Goal: Task Accomplishment & Management: Use online tool/utility

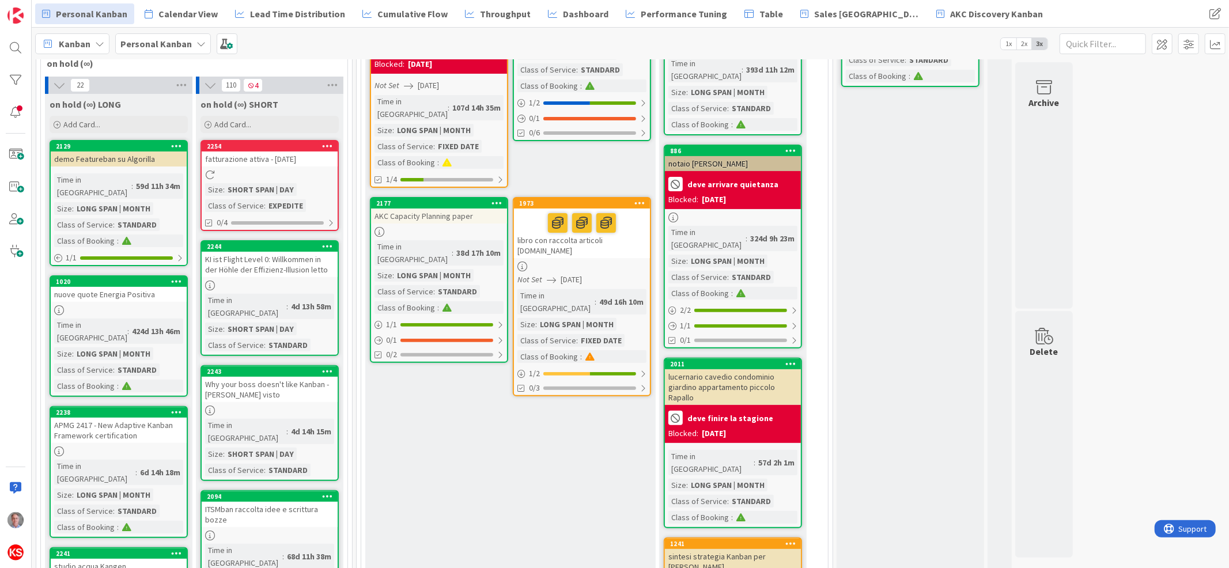
scroll to position [43, 0]
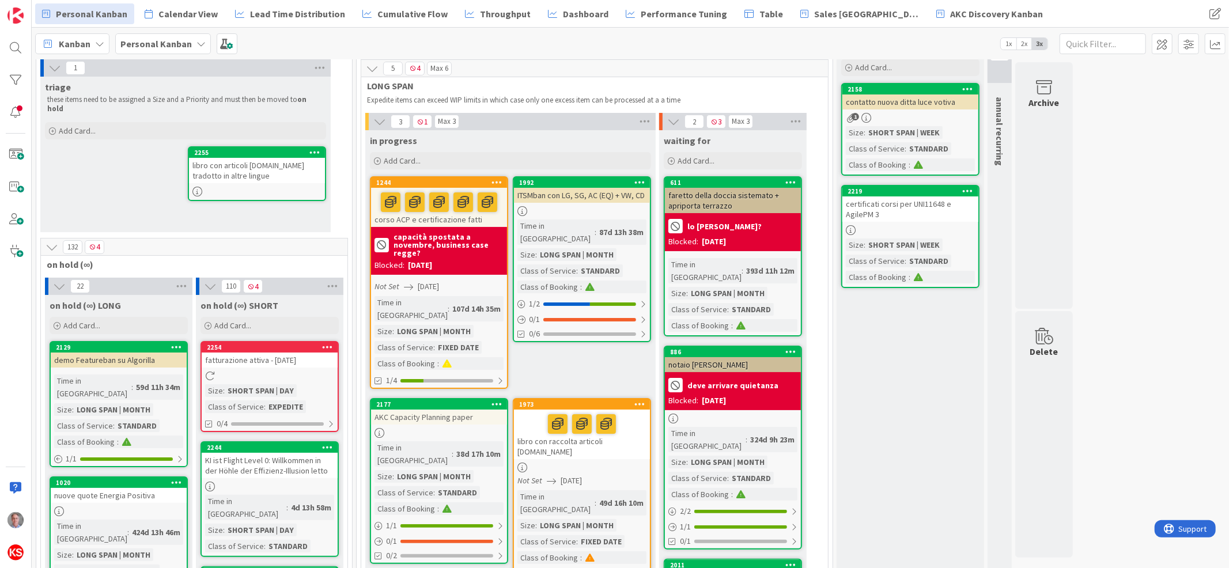
click at [264, 158] on div "libro con articoli [DOMAIN_NAME] tradotto in altre lingue" at bounding box center [257, 170] width 136 height 25
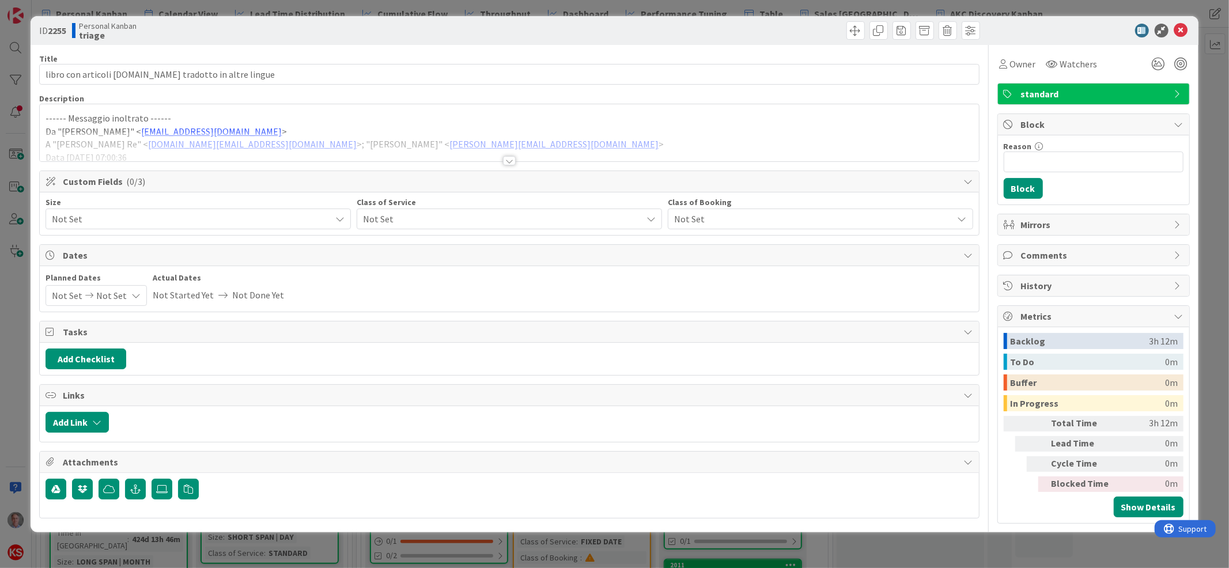
click at [395, 214] on span "Not Set" at bounding box center [499, 219] width 273 height 16
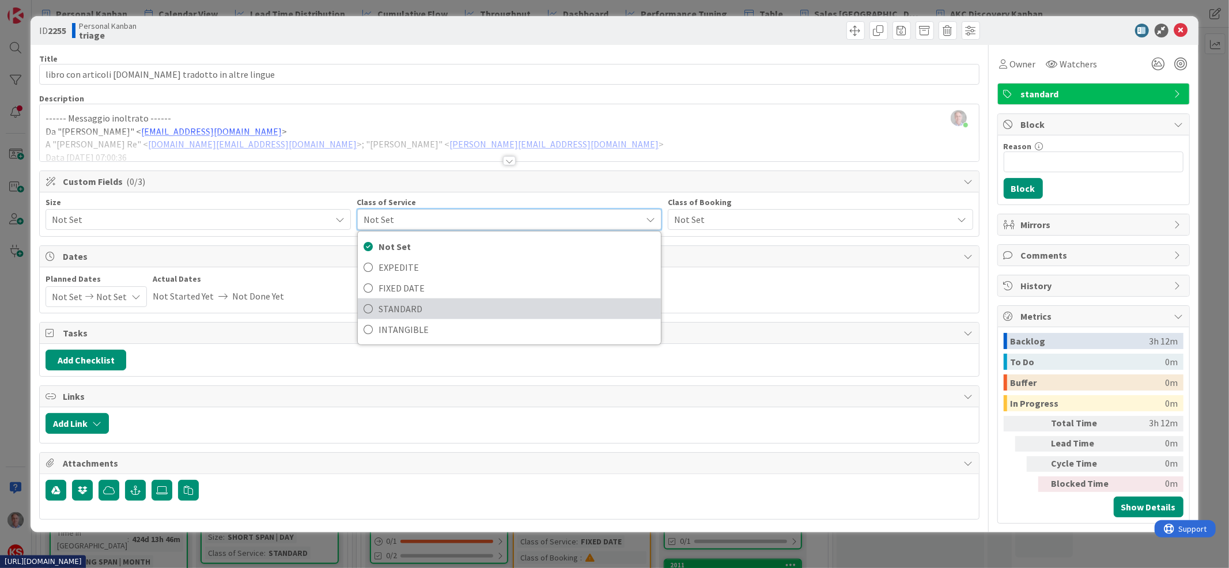
click at [400, 308] on span "STANDARD" at bounding box center [516, 308] width 277 height 17
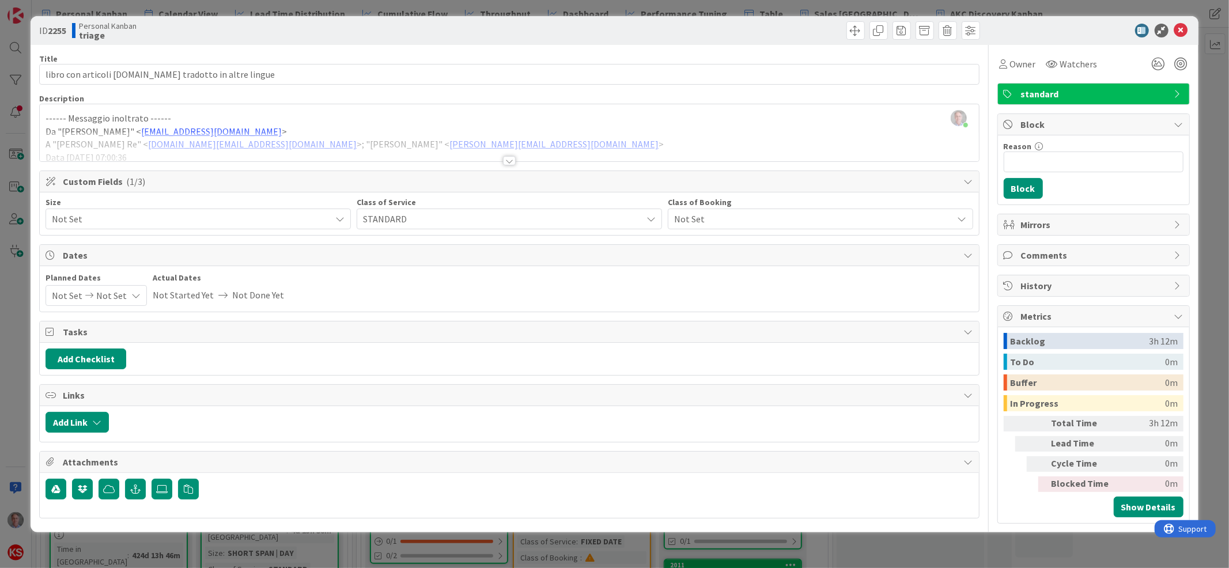
click at [287, 213] on span "Not Set" at bounding box center [188, 219] width 273 height 16
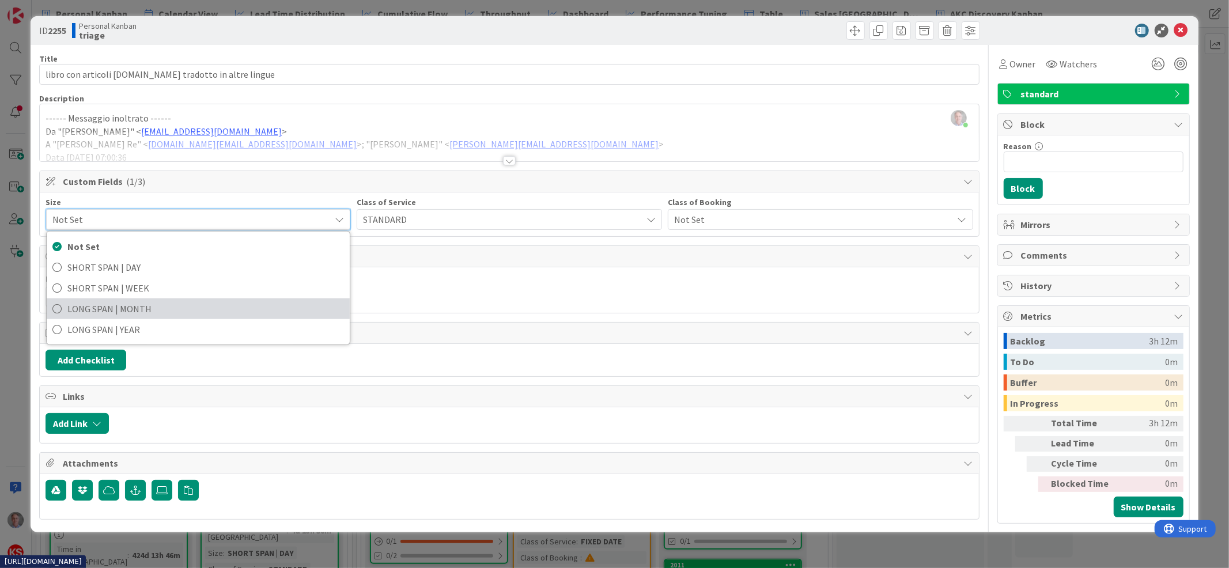
click at [237, 302] on span "LONG SPAN | MONTH" at bounding box center [205, 308] width 277 height 17
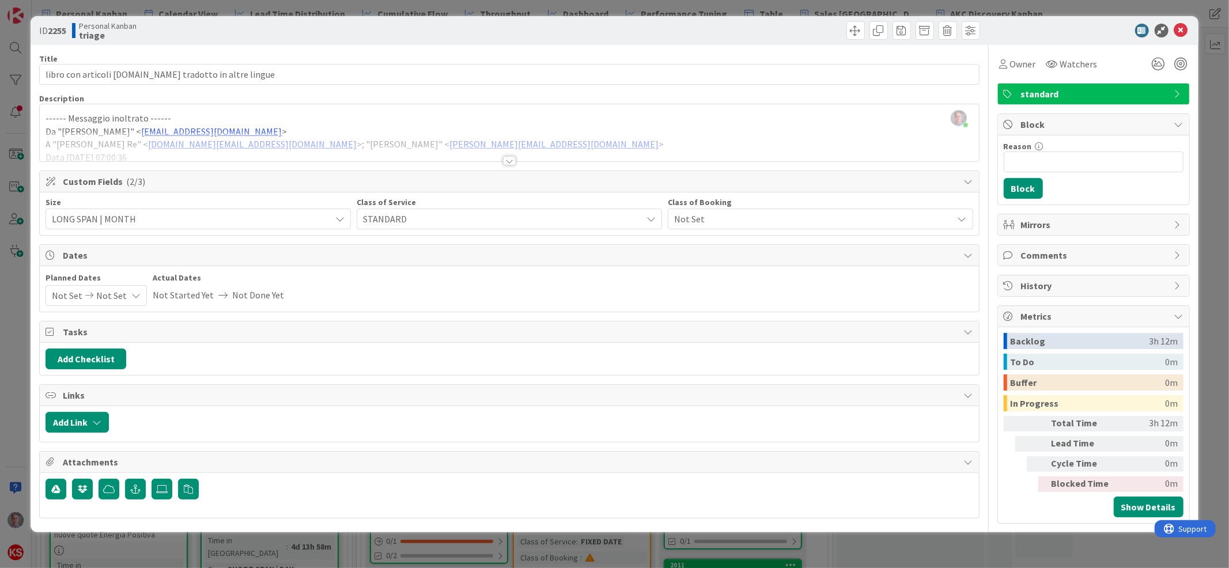
click at [701, 216] on span "Not Set" at bounding box center [810, 219] width 273 height 16
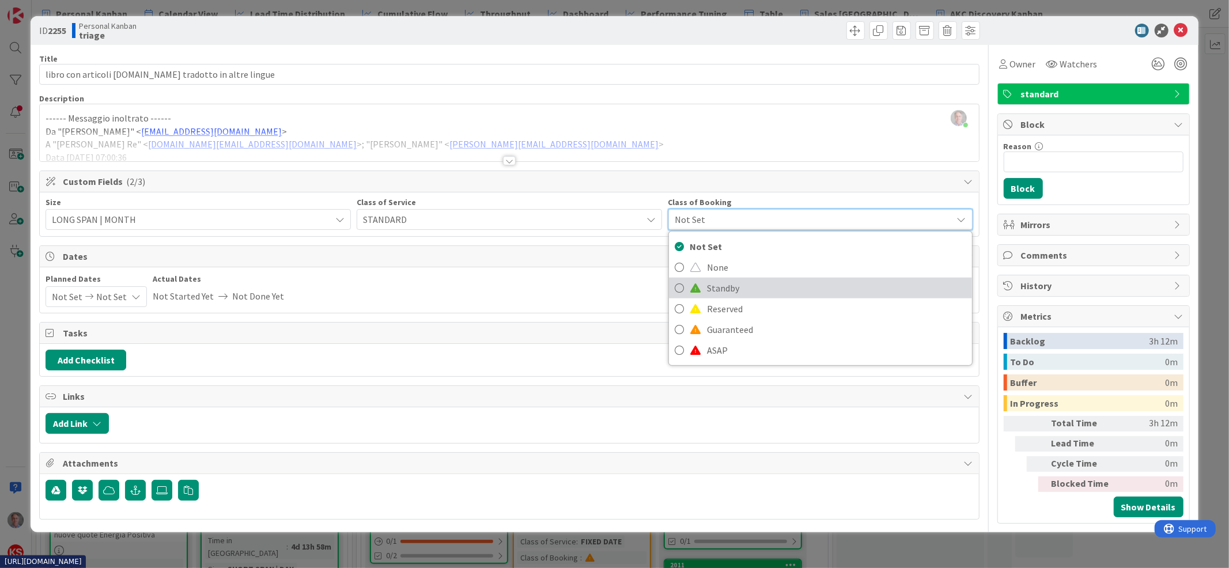
click at [721, 289] on span "Standby" at bounding box center [836, 287] width 259 height 17
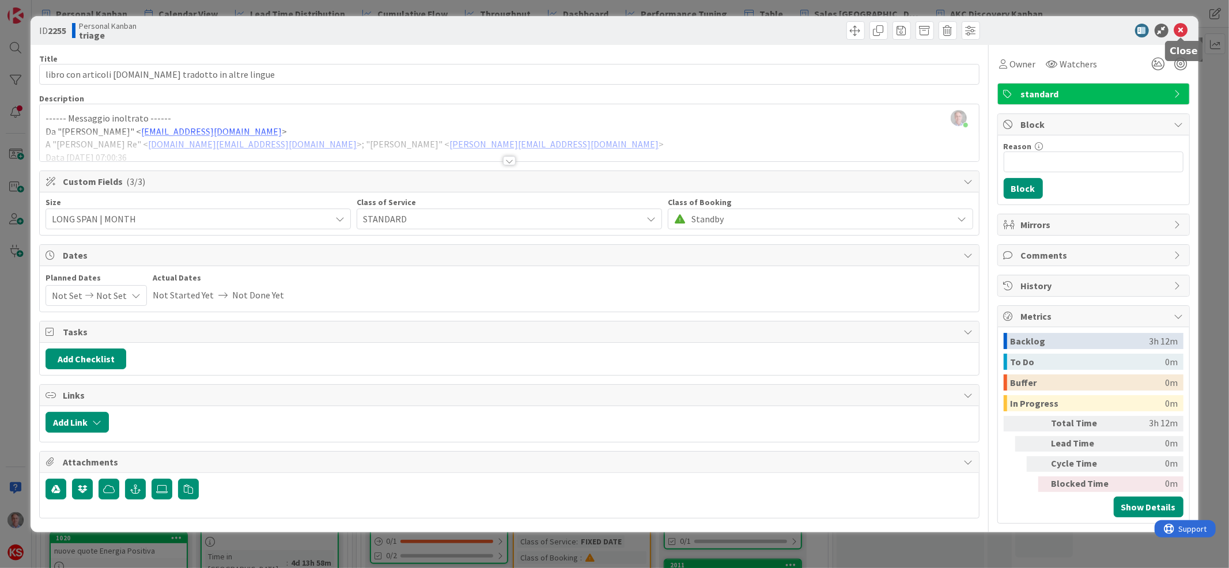
click at [1179, 32] on icon at bounding box center [1181, 31] width 14 height 14
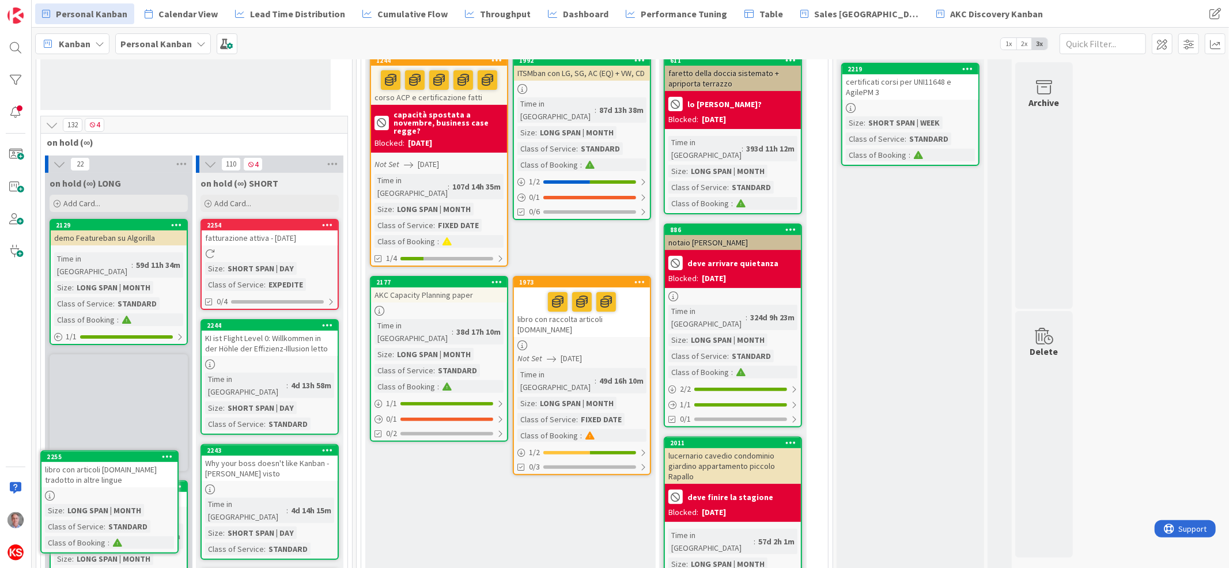
scroll to position [173, 0]
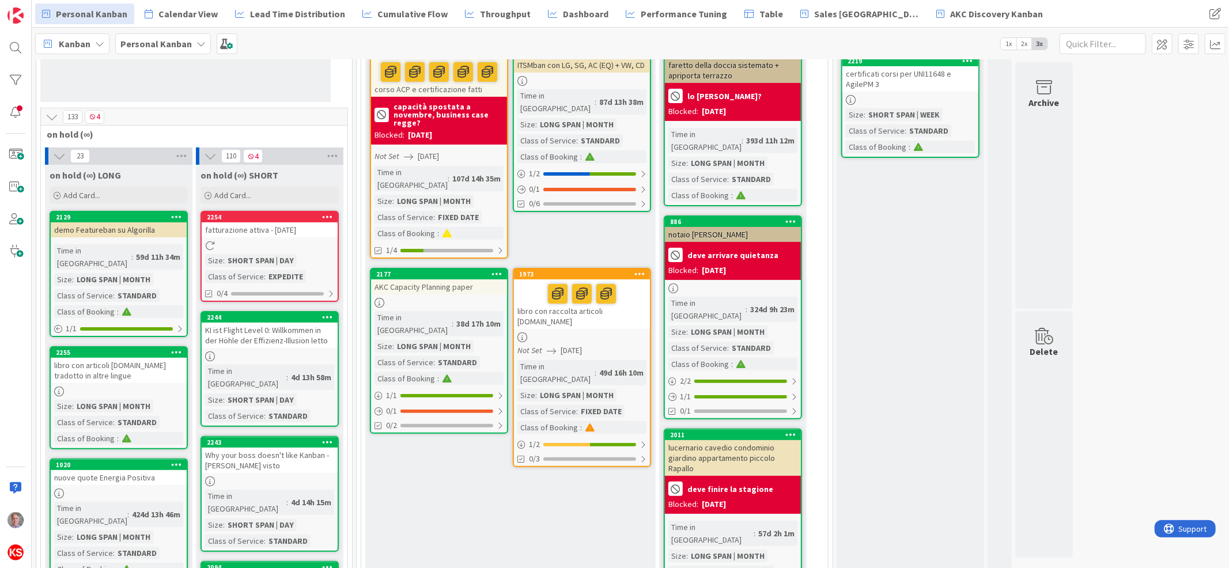
click at [177, 348] on icon at bounding box center [176, 352] width 11 height 8
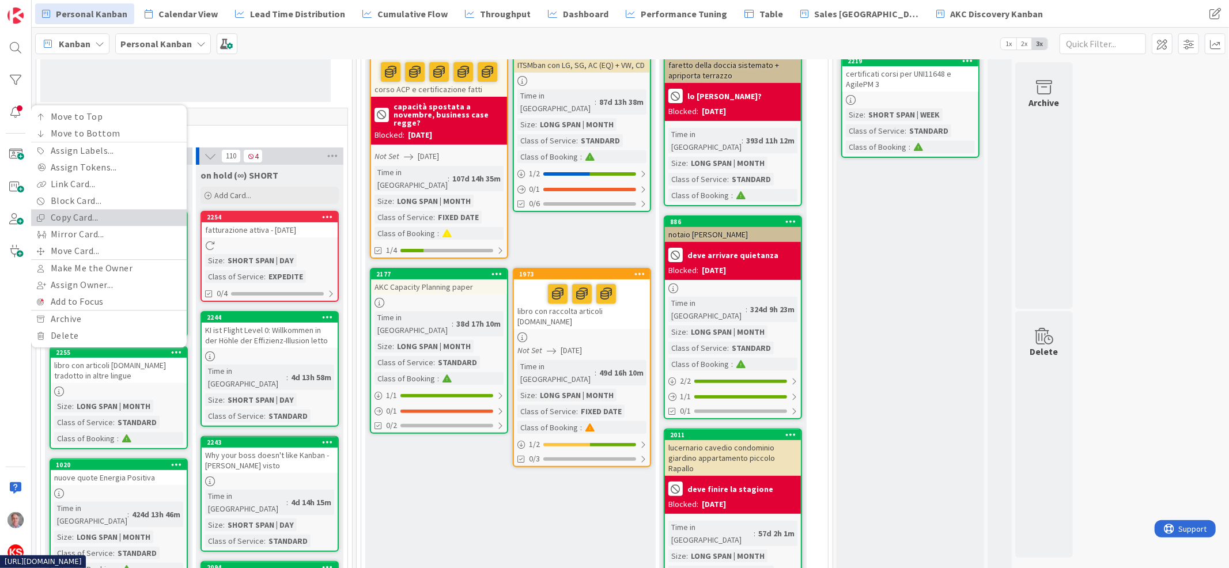
click at [114, 209] on link "Copy Card..." at bounding box center [109, 217] width 156 height 17
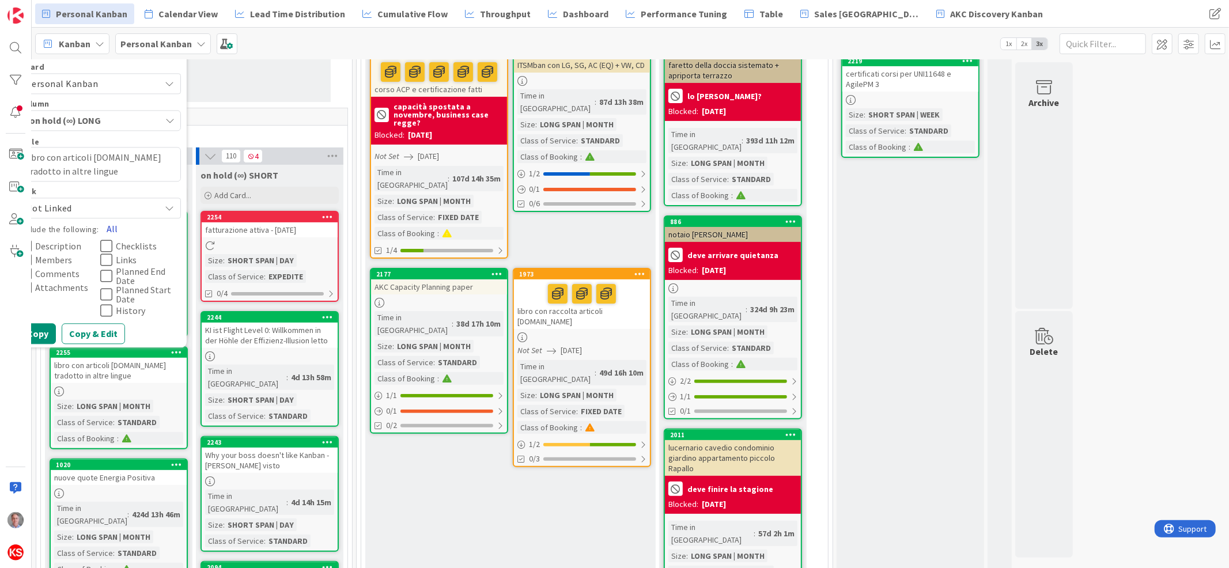
click at [112, 218] on button "All" at bounding box center [112, 228] width 26 height 21
click at [170, 79] on icon at bounding box center [170, 83] width 10 height 9
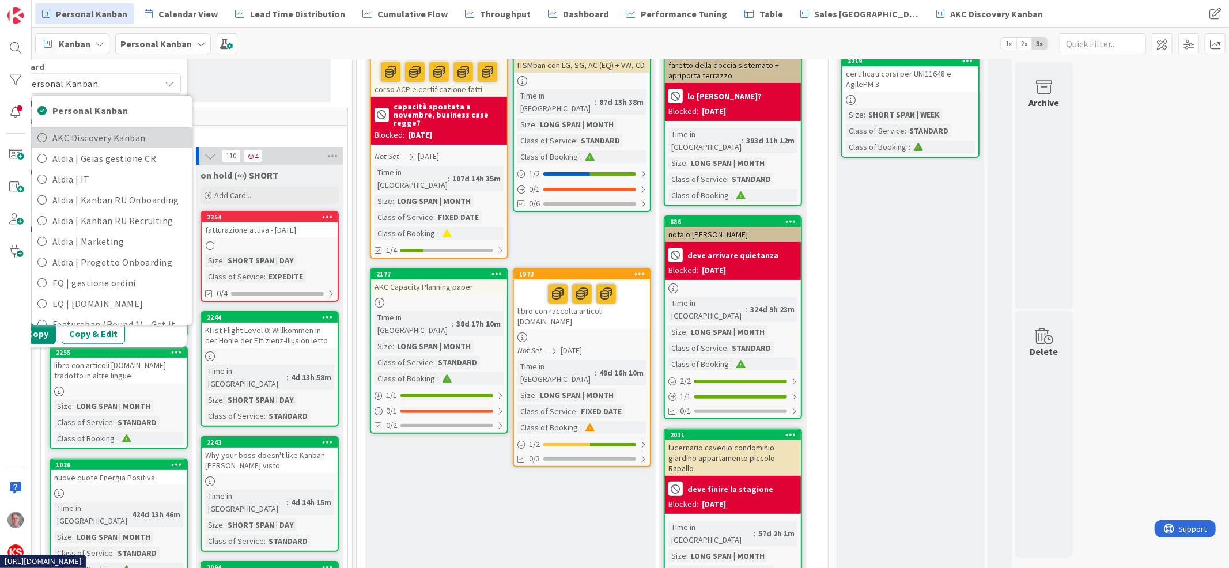
click at [147, 129] on span "AKC Discovery Kanban" at bounding box center [119, 137] width 134 height 17
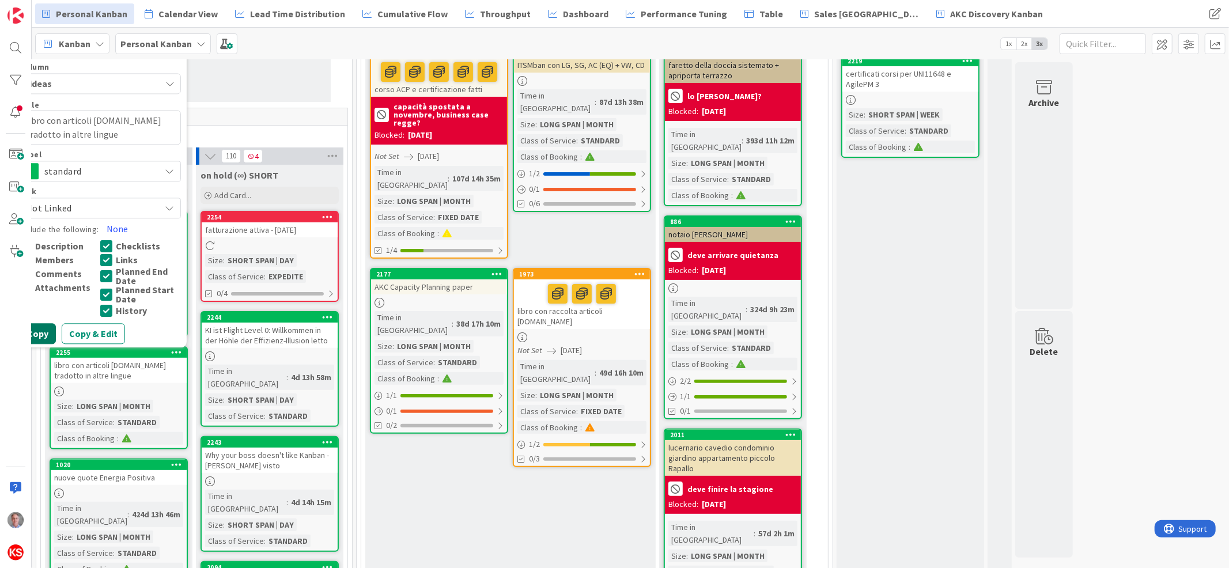
click at [44, 323] on button "Copy" at bounding box center [38, 333] width 36 height 21
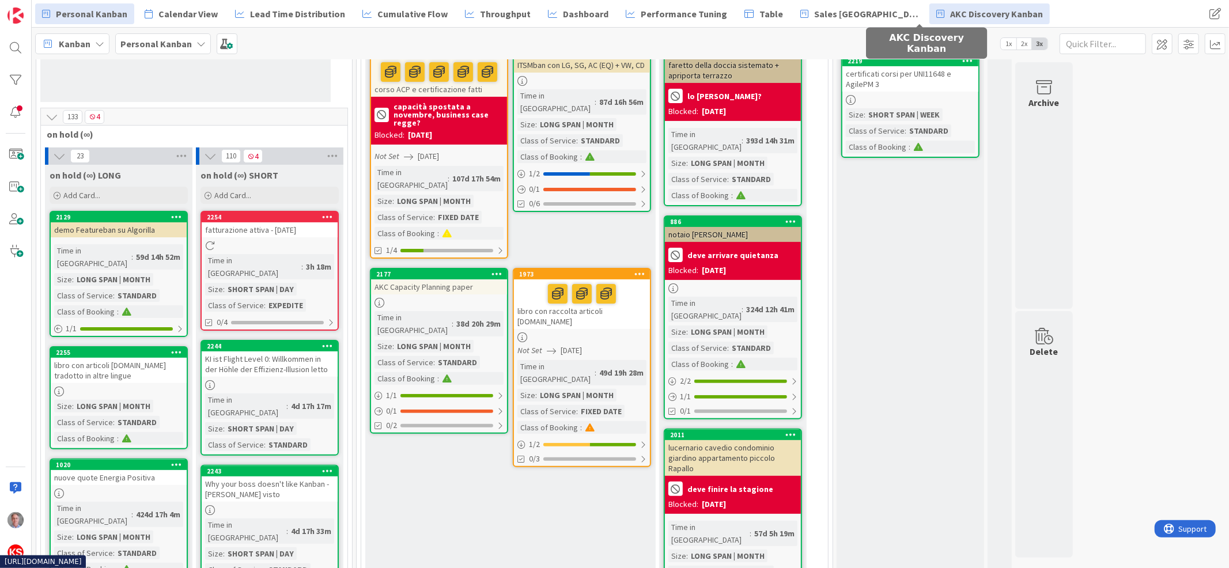
click at [950, 9] on span "AKC Discovery Kanban" at bounding box center [996, 14] width 93 height 14
type textarea "x"
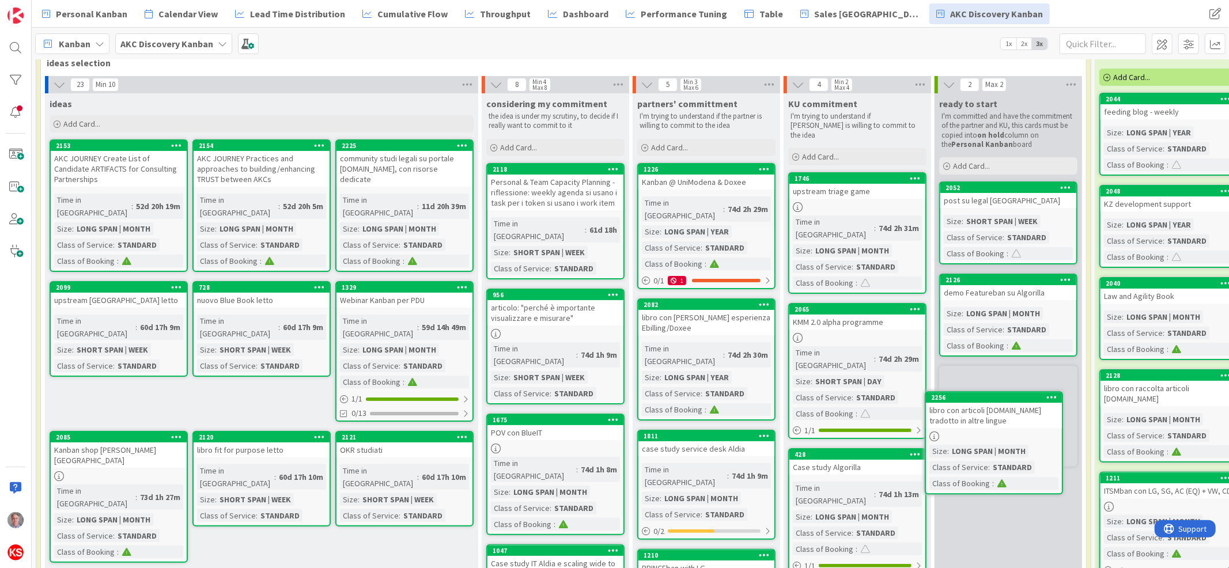
scroll to position [79, 0]
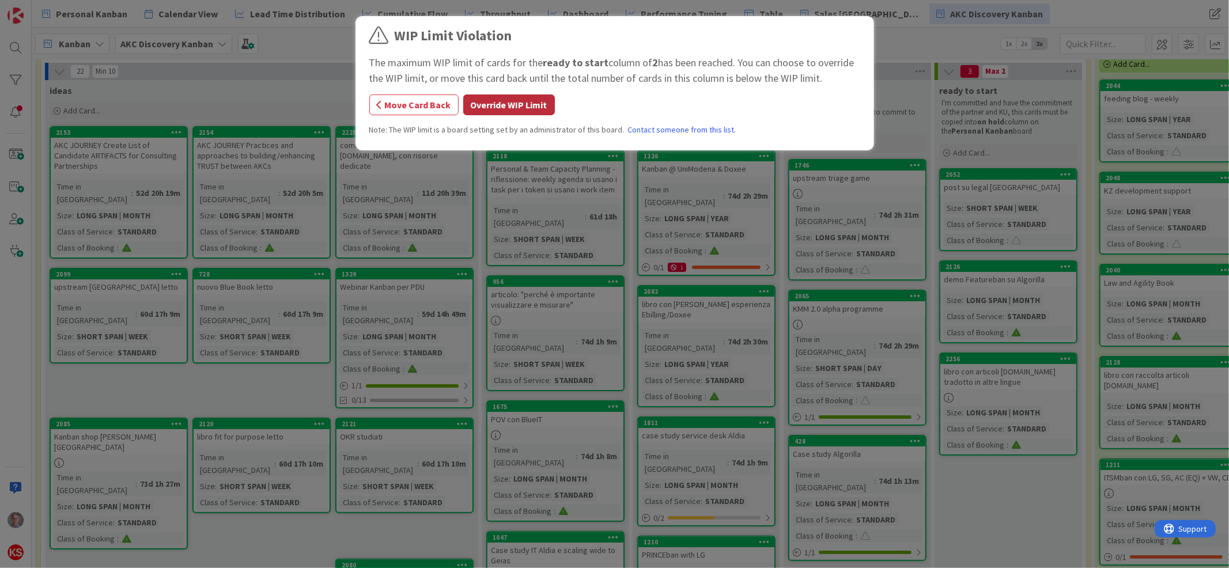
click at [518, 107] on button "Override WIP Limit" at bounding box center [509, 104] width 92 height 21
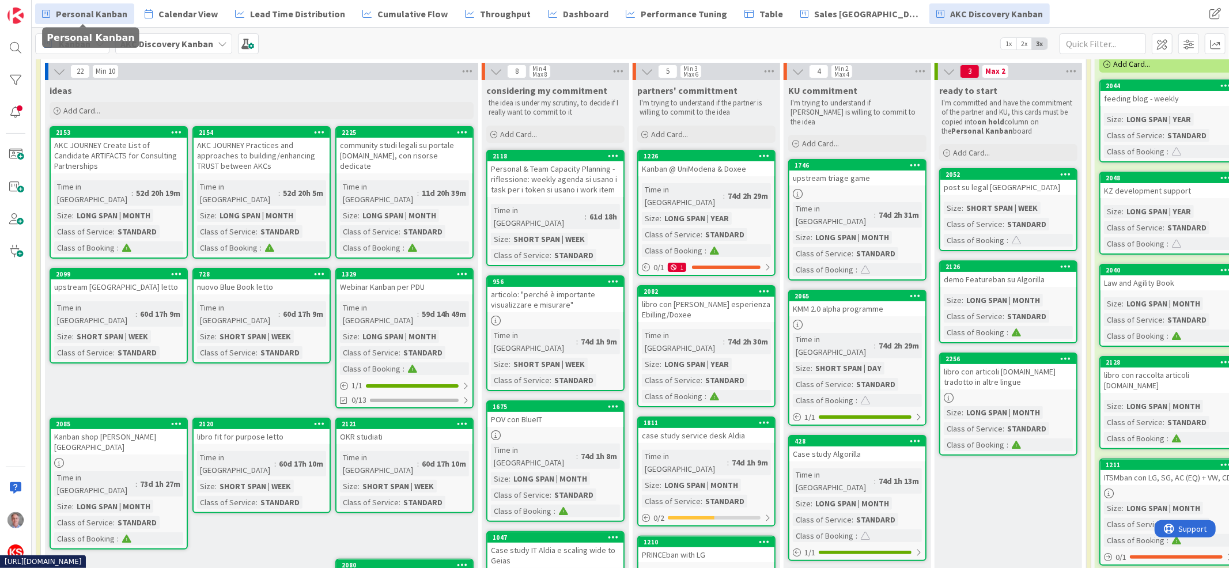
click at [89, 19] on span "Personal Kanban" at bounding box center [91, 14] width 71 height 14
